Goal: Task Accomplishment & Management: Manage account settings

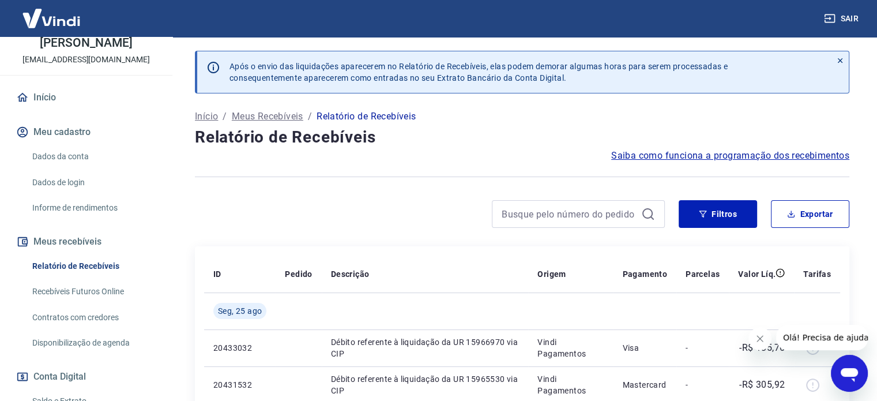
scroll to position [72, 0]
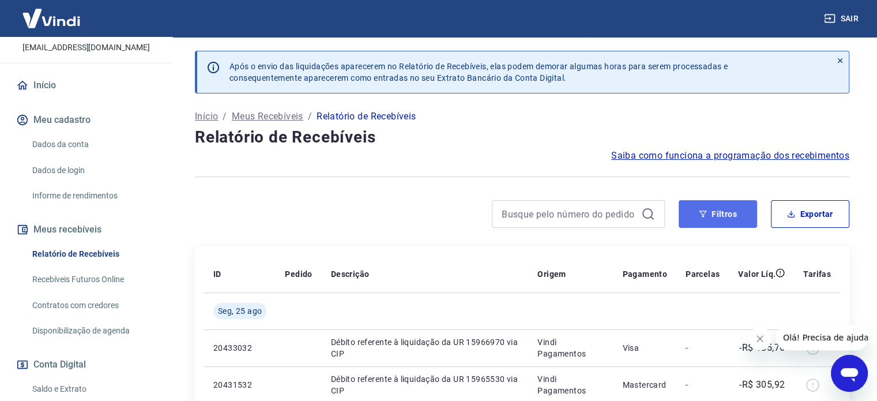
click at [738, 225] on button "Filtros" at bounding box center [718, 214] width 78 height 28
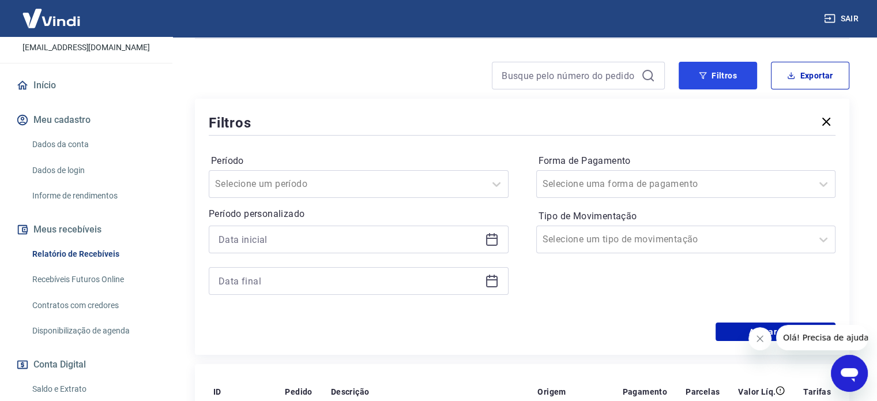
scroll to position [202, 0]
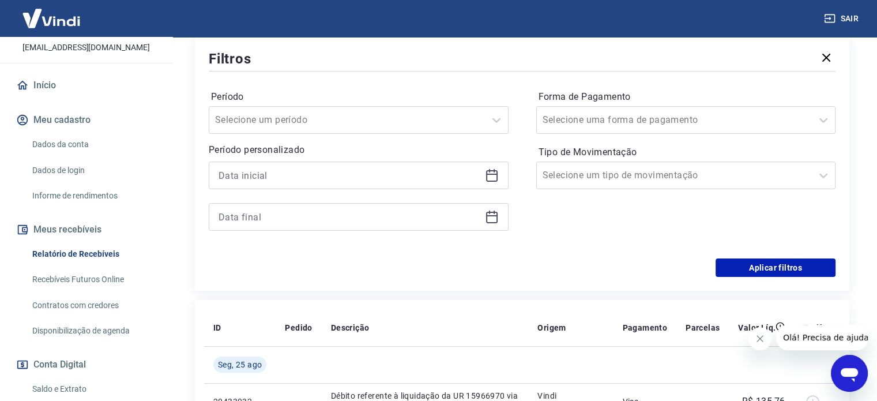
click at [491, 175] on icon at bounding box center [492, 175] width 14 height 14
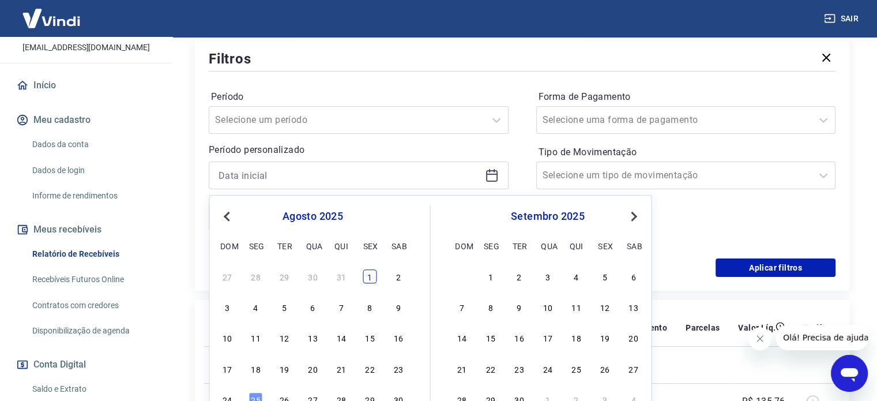
click at [367, 276] on div "1" at bounding box center [370, 276] width 14 height 14
type input "[DATE]"
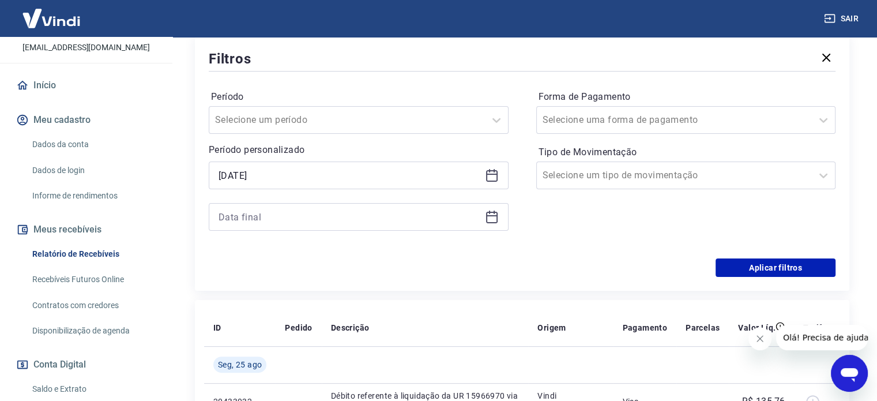
click at [487, 217] on icon at bounding box center [492, 218] width 12 height 12
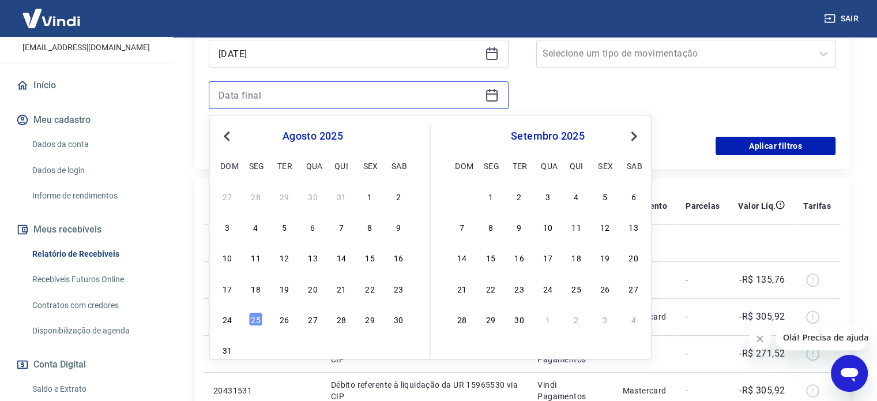
scroll to position [337, 0]
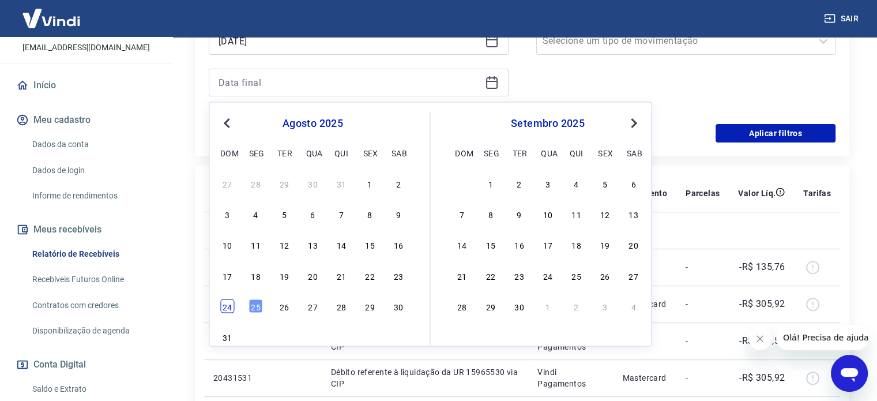
click at [225, 304] on div "24" at bounding box center [227, 306] width 14 height 14
type input "[DATE]"
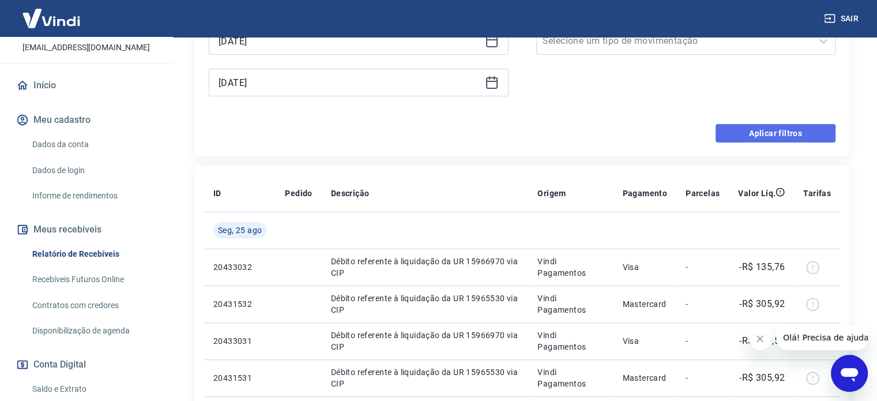
click at [774, 132] on button "Aplicar filtros" at bounding box center [776, 133] width 120 height 18
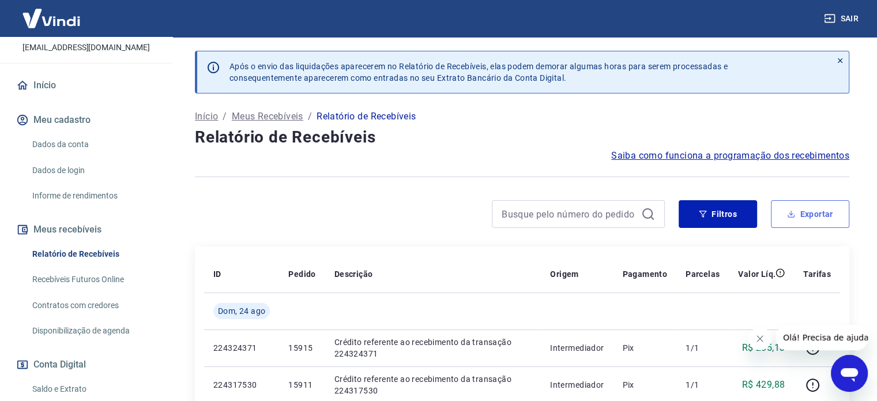
click at [810, 213] on button "Exportar" at bounding box center [810, 214] width 78 height 28
type input "[DATE]"
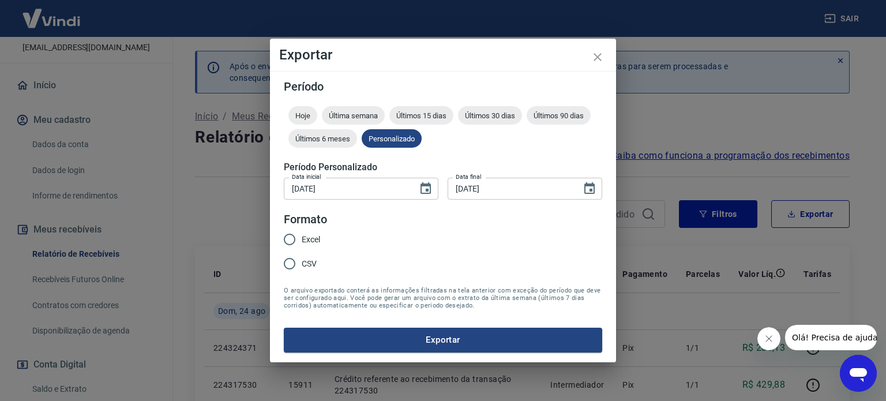
click at [308, 237] on span "Excel" at bounding box center [311, 240] width 18 height 12
click at [302, 237] on input "Excel" at bounding box center [289, 239] width 24 height 24
radio input "true"
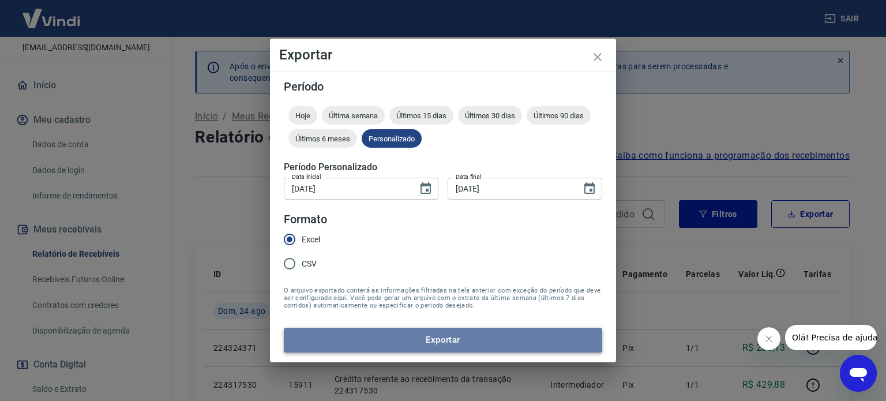
click at [406, 336] on button "Exportar" at bounding box center [443, 340] width 318 height 24
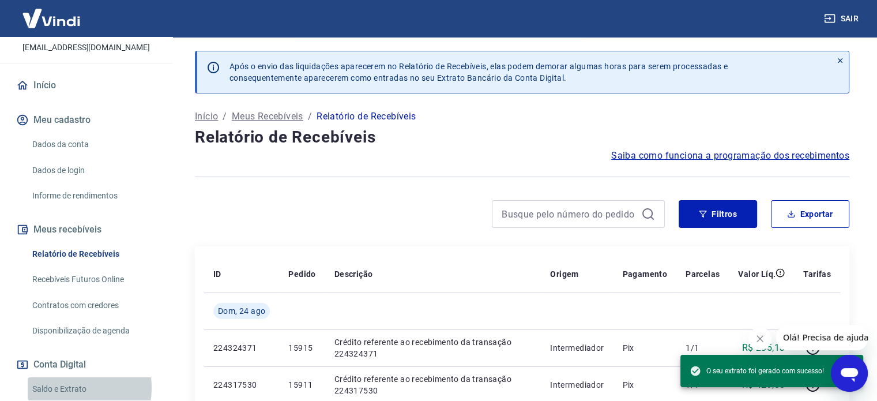
click at [65, 387] on link "Saldo e Extrato" at bounding box center [93, 389] width 131 height 24
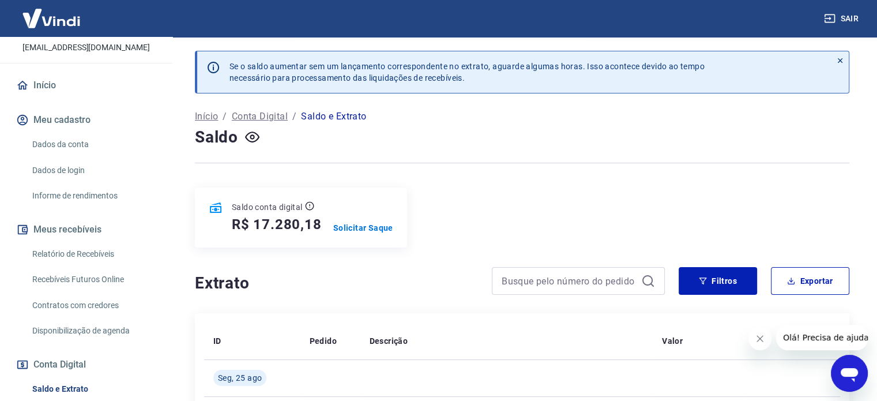
click at [376, 132] on div "Saldo" at bounding box center [522, 137] width 654 height 23
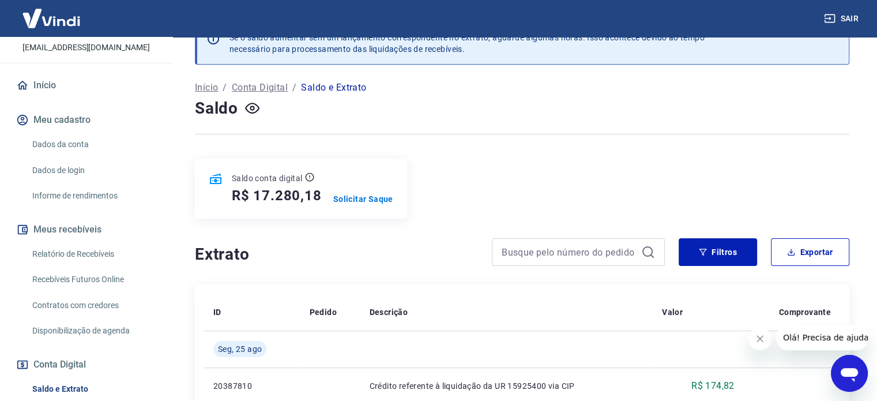
scroll to position [36, 0]
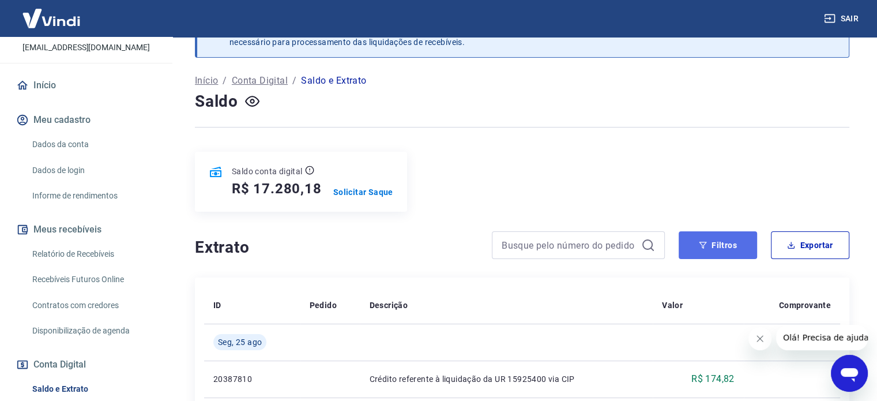
click at [713, 239] on button "Filtros" at bounding box center [718, 245] width 78 height 28
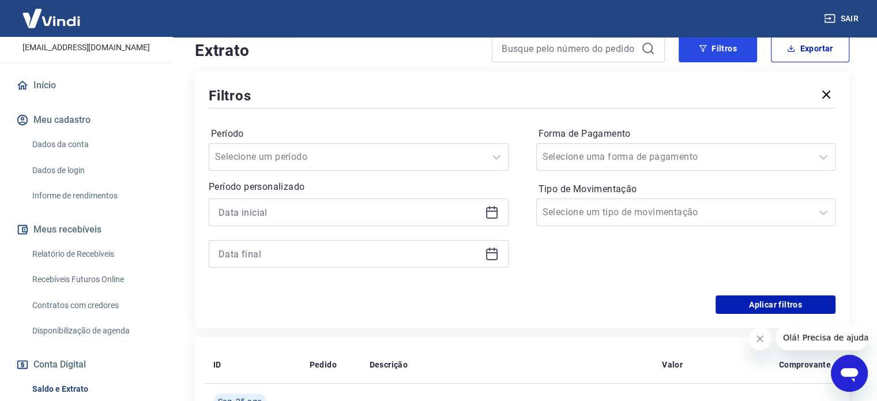
scroll to position [262, 0]
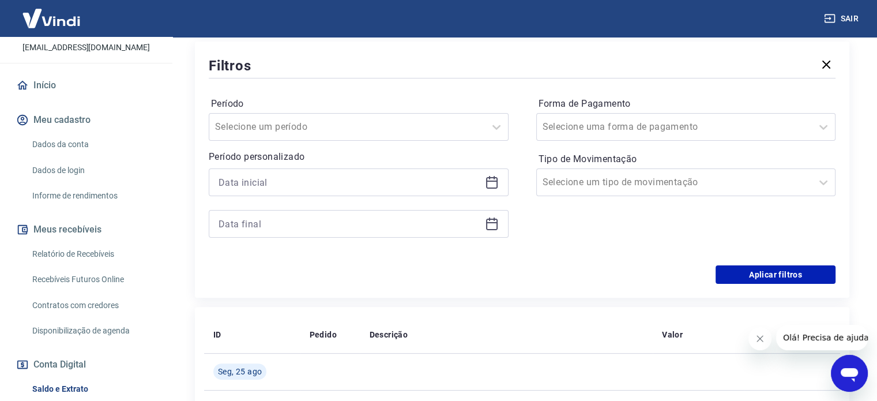
click at [491, 184] on icon at bounding box center [492, 182] width 14 height 14
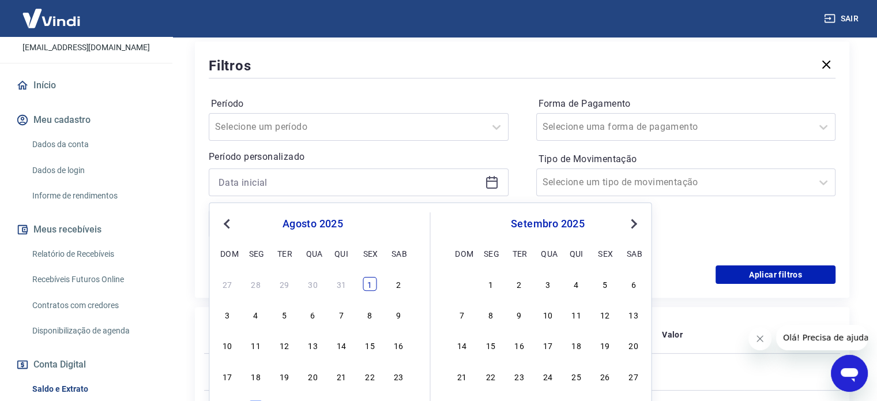
click at [374, 285] on div "1" at bounding box center [370, 284] width 14 height 14
type input "[DATE]"
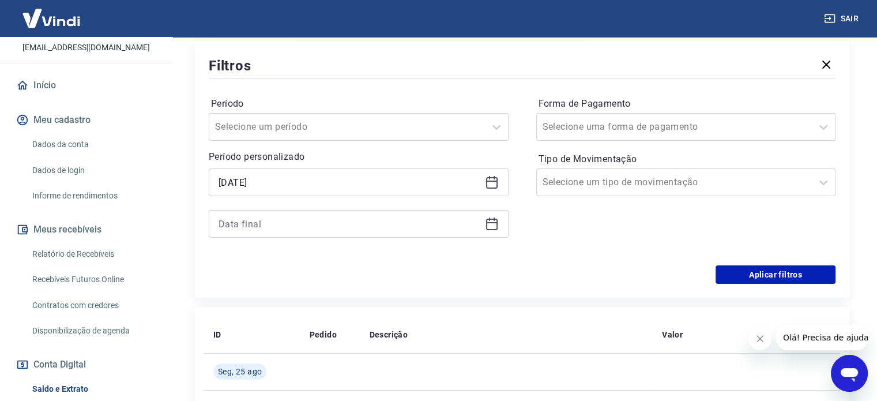
click at [490, 230] on icon at bounding box center [492, 224] width 14 height 14
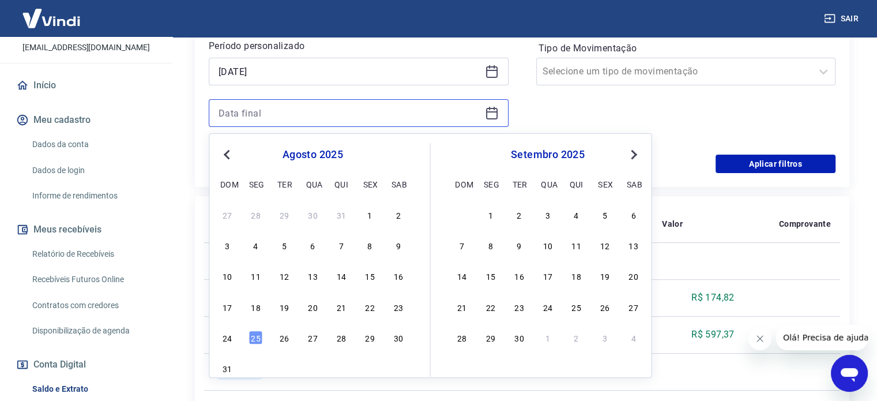
scroll to position [377, 0]
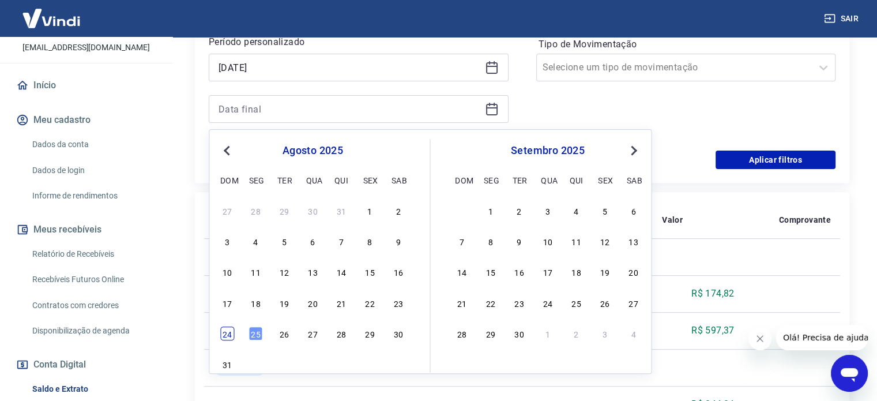
click at [230, 331] on div "24" at bounding box center [227, 333] width 14 height 14
type input "[DATE]"
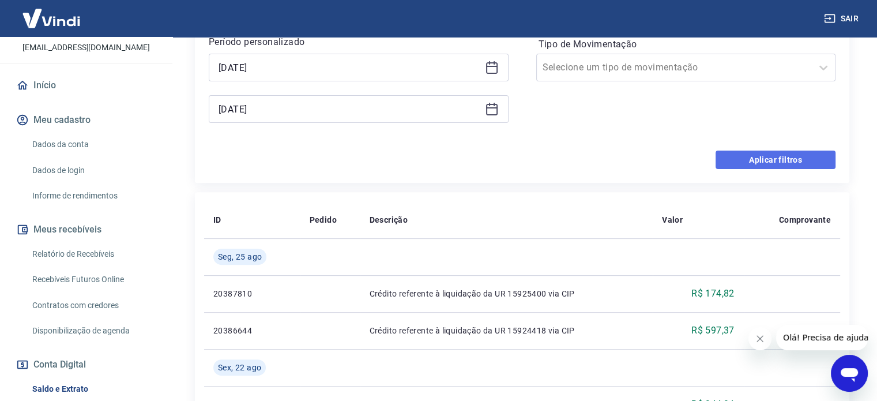
click at [744, 158] on button "Aplicar filtros" at bounding box center [776, 159] width 120 height 18
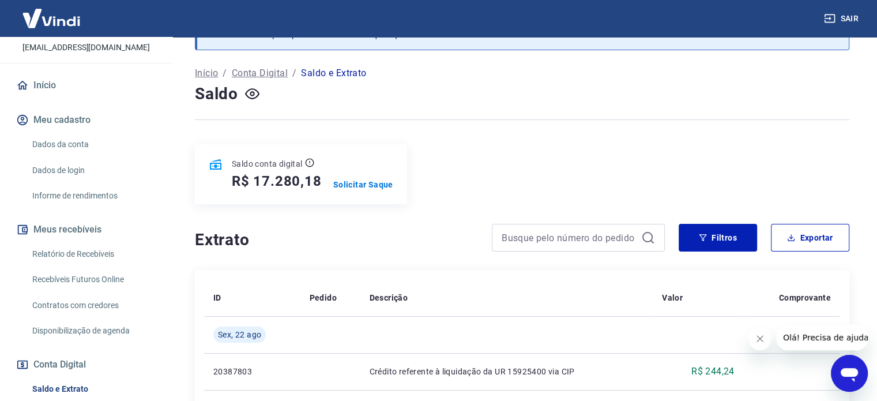
scroll to position [42, 0]
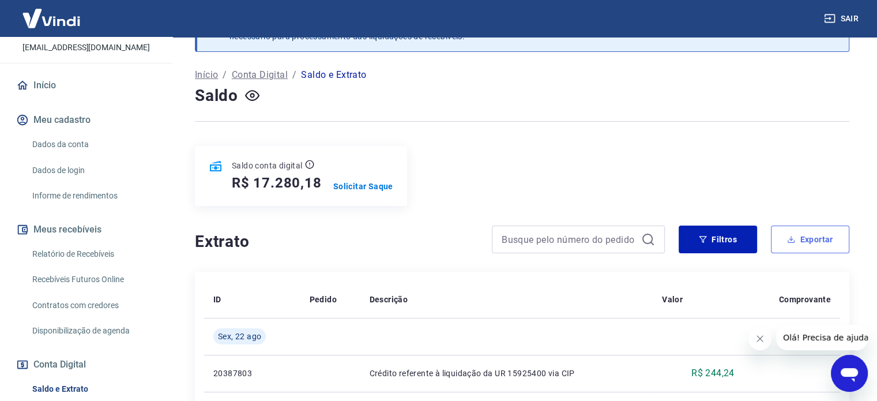
click at [813, 235] on button "Exportar" at bounding box center [810, 239] width 78 height 28
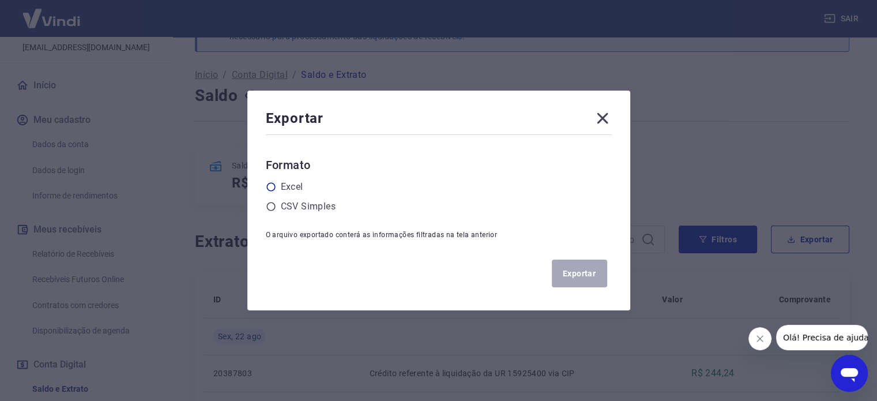
click at [298, 186] on label "Excel" at bounding box center [292, 187] width 22 height 14
click at [0, 0] on input "radio" at bounding box center [0, 0] width 0 height 0
click at [584, 277] on button "Exportar" at bounding box center [579, 273] width 55 height 28
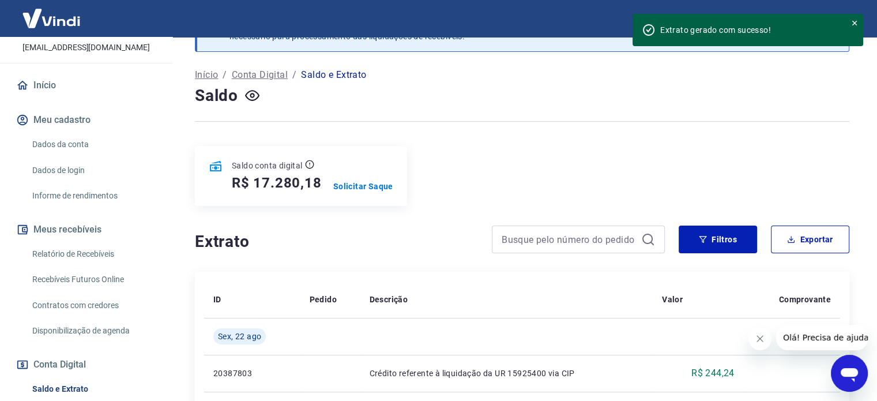
click at [759, 338] on icon "Fechar mensagem da empresa" at bounding box center [760, 339] width 6 height 6
click at [404, 117] on div at bounding box center [522, 121] width 654 height 28
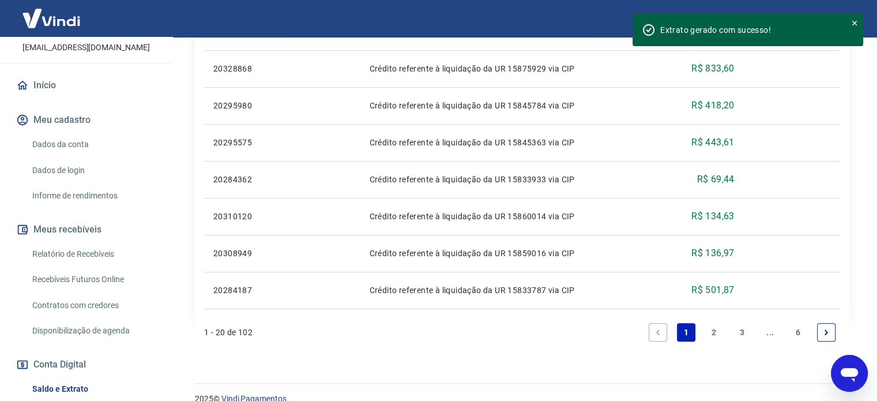
scroll to position [954, 0]
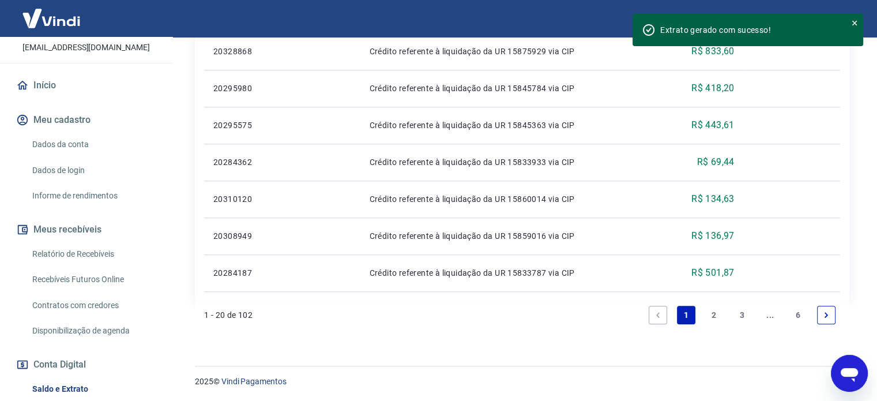
click at [714, 311] on link "2" at bounding box center [714, 315] width 18 height 18
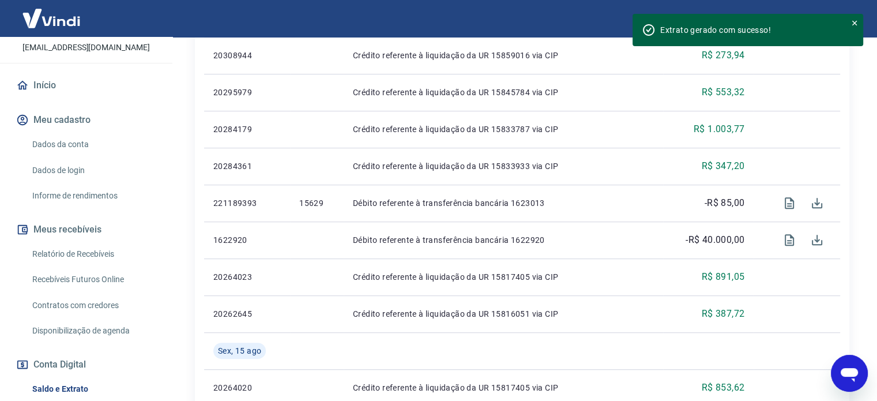
scroll to position [471, 0]
